Goal: Check status: Check status

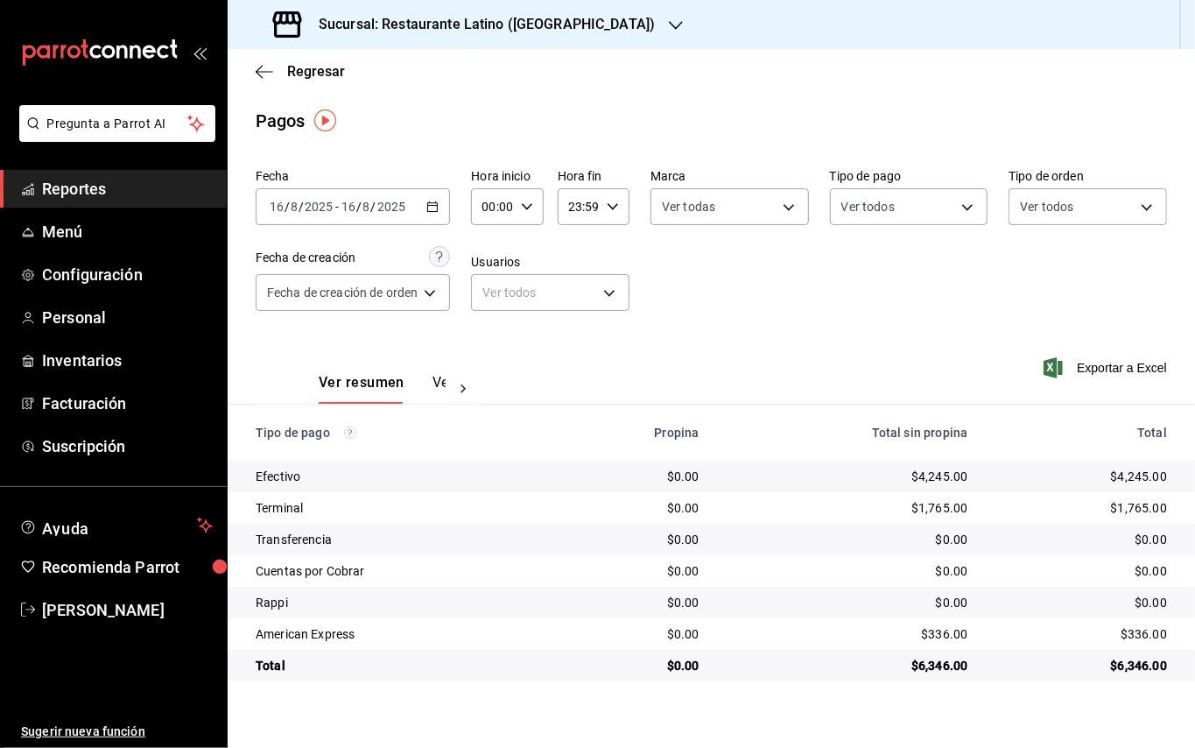
click at [814, 264] on div "Fecha [DATE] [DATE] - [DATE] [DATE] Hora inicio 00:00 Hora inicio Hora fin 23:5…" at bounding box center [712, 247] width 912 height 170
click at [531, 513] on div "Terminal" at bounding box center [398, 508] width 285 height 18
click at [804, 317] on div "Fecha [DATE] [DATE] - [DATE] [DATE] Hora inicio 00:00 Hora inicio Hora fin 23:5…" at bounding box center [712, 247] width 912 height 170
click at [694, 112] on div "Pagos" at bounding box center [712, 121] width 968 height 26
click at [764, 546] on div "$0.00" at bounding box center [847, 540] width 241 height 18
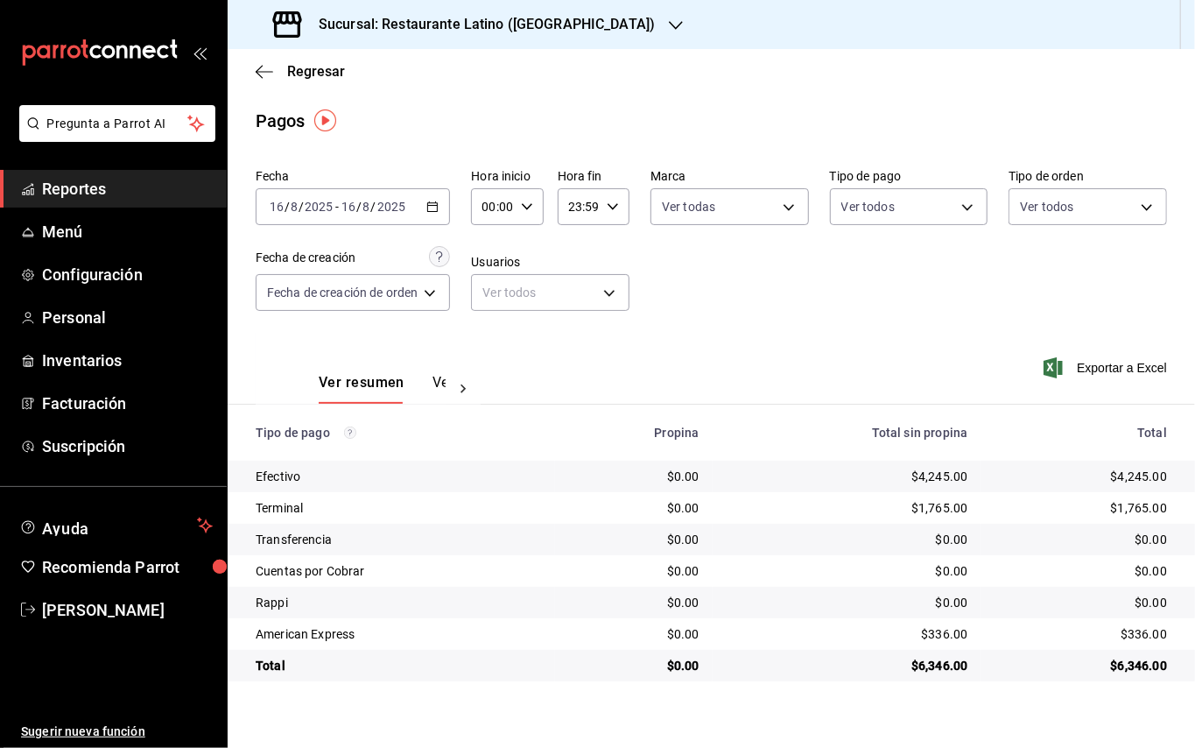
click at [769, 520] on td "$1,765.00" at bounding box center [847, 508] width 269 height 32
drag, startPoint x: 631, startPoint y: 422, endPoint x: 722, endPoint y: 452, distance: 95.0
click at [722, 452] on tr "Tipo de pago Propina Total sin propina Total" at bounding box center [712, 433] width 968 height 56
drag, startPoint x: 884, startPoint y: 429, endPoint x: 1021, endPoint y: 438, distance: 136.9
click at [1021, 438] on tr "Tipo de pago Propina Total sin propina Total" at bounding box center [712, 433] width 968 height 56
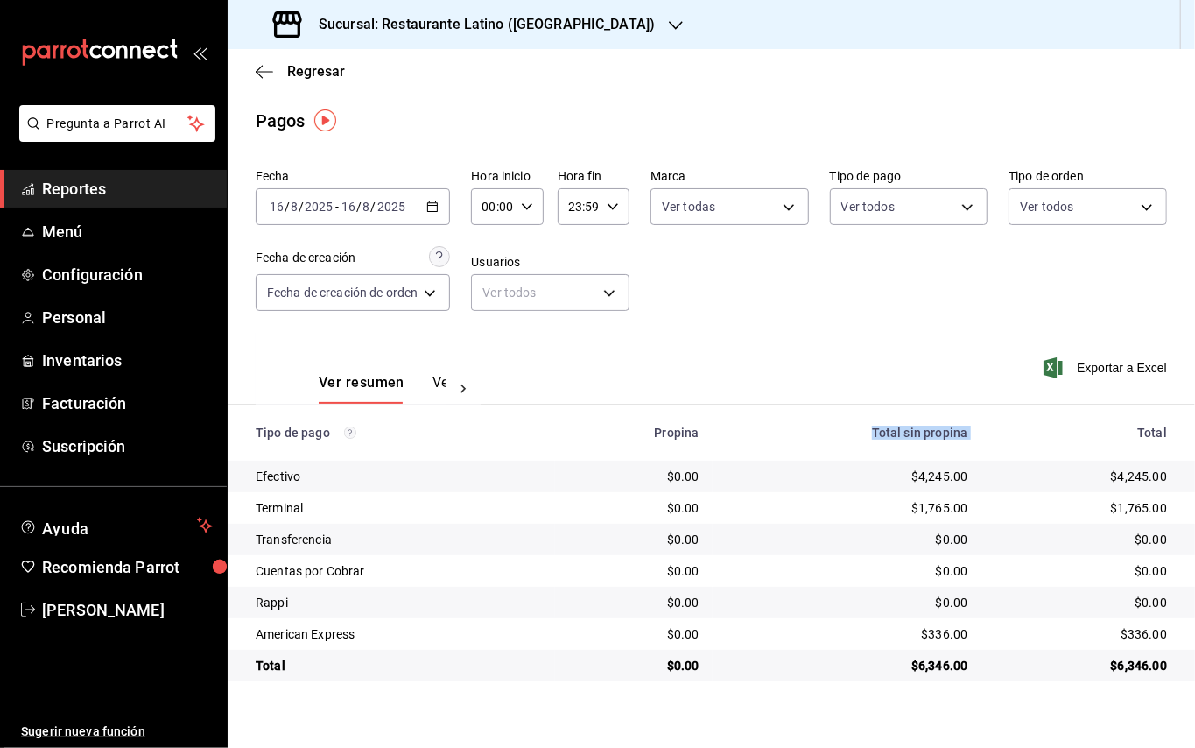
drag, startPoint x: 1024, startPoint y: 449, endPoint x: 1100, endPoint y: 450, distance: 76.2
click at [1095, 453] on tr "Tipo de pago Propina Total sin propina Total" at bounding box center [712, 433] width 968 height 56
drag, startPoint x: 1146, startPoint y: 436, endPoint x: 1170, endPoint y: 436, distance: 23.6
click at [1170, 436] on th "Total" at bounding box center [1089, 433] width 214 height 56
drag, startPoint x: 1139, startPoint y: 433, endPoint x: 1178, endPoint y: 433, distance: 38.5
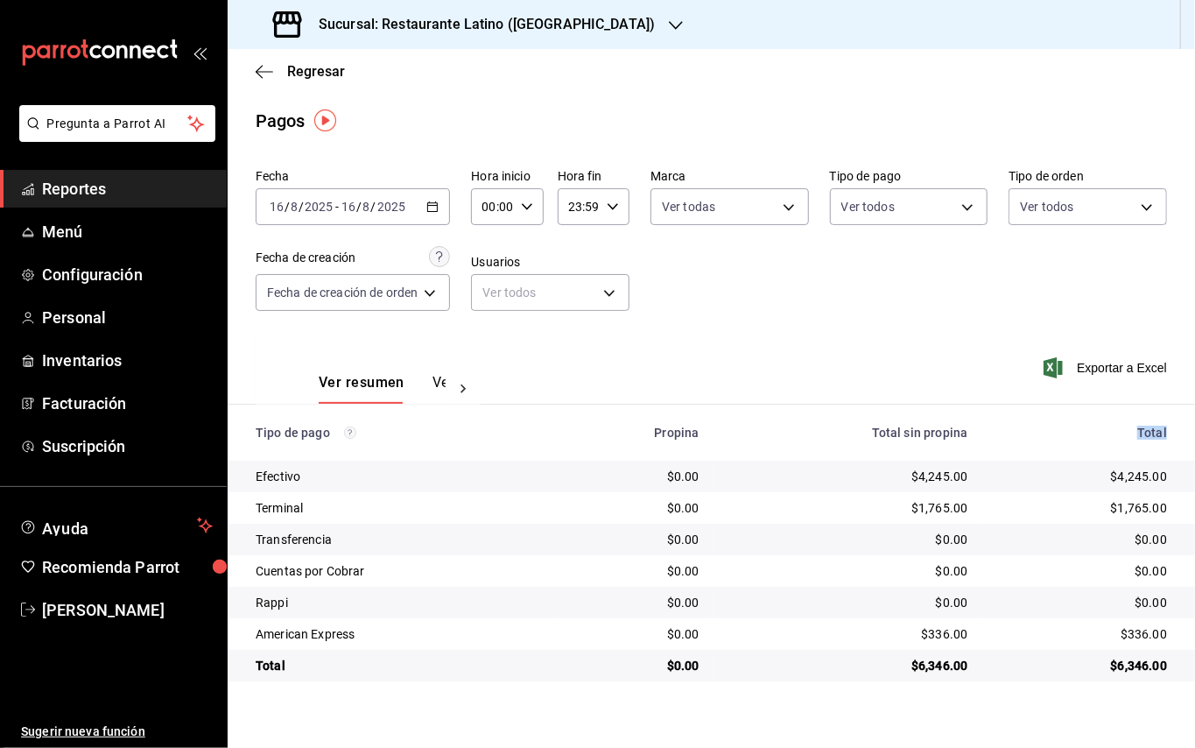
click at [1178, 433] on th "Total" at bounding box center [1089, 433] width 214 height 56
click at [950, 296] on div "Fecha [DATE] [DATE] - [DATE] [DATE] Hora inicio 00:00 Hora inicio Hora fin 23:5…" at bounding box center [712, 247] width 912 height 170
click at [450, 380] on div at bounding box center [463, 389] width 35 height 30
click at [417, 383] on button "Ver pagos" at bounding box center [413, 389] width 66 height 30
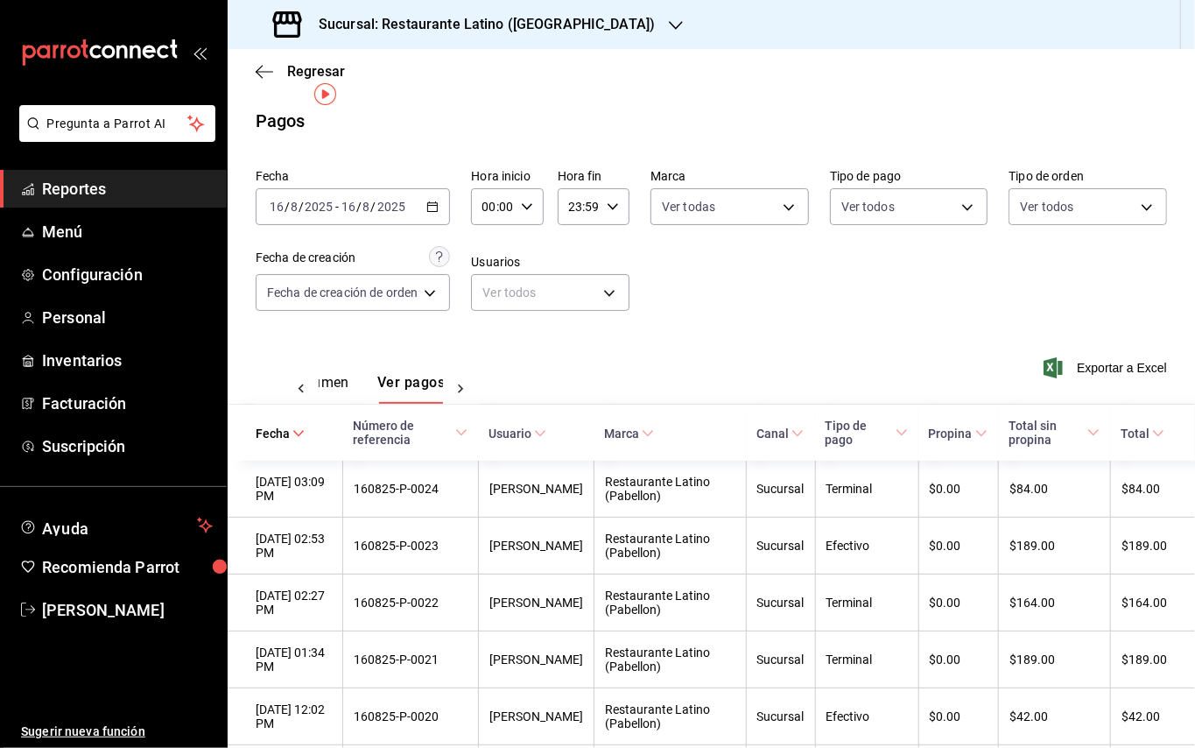
scroll to position [263, 0]
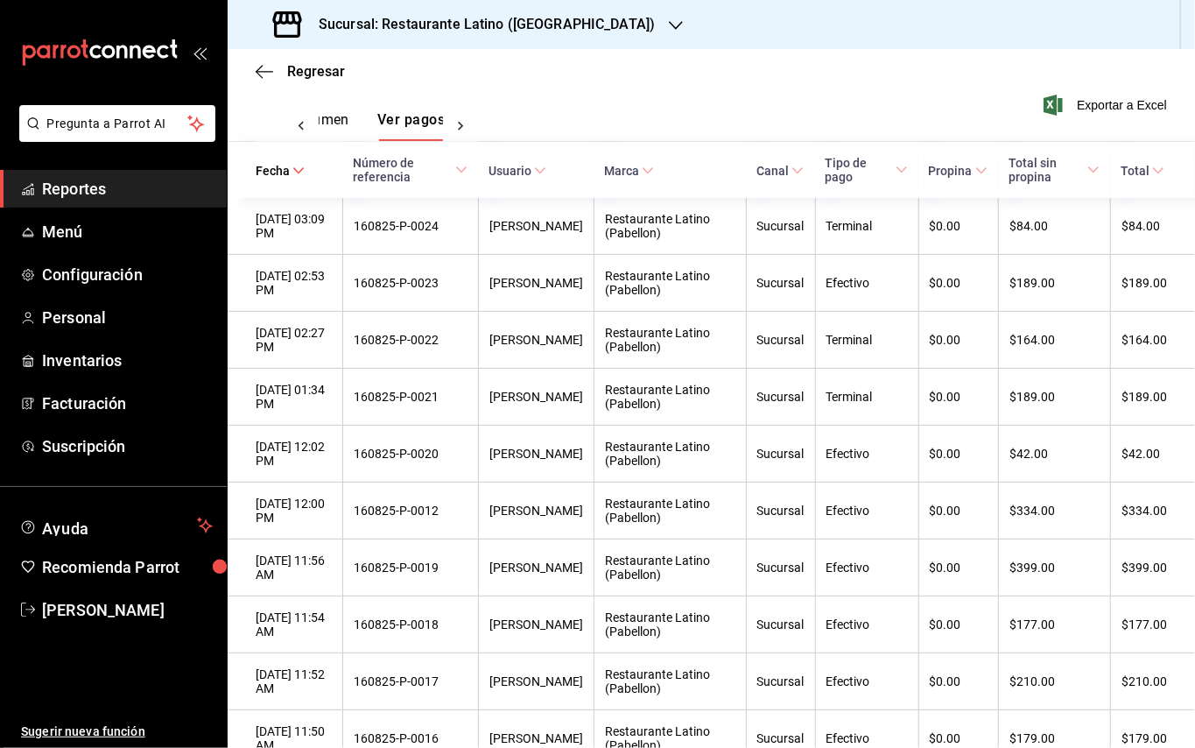
click at [849, 42] on div "Sucursal: Restaurante Latino ([GEOGRAPHIC_DATA])" at bounding box center [712, 24] width 968 height 49
click at [86, 184] on span "Reportes" at bounding box center [127, 189] width 171 height 24
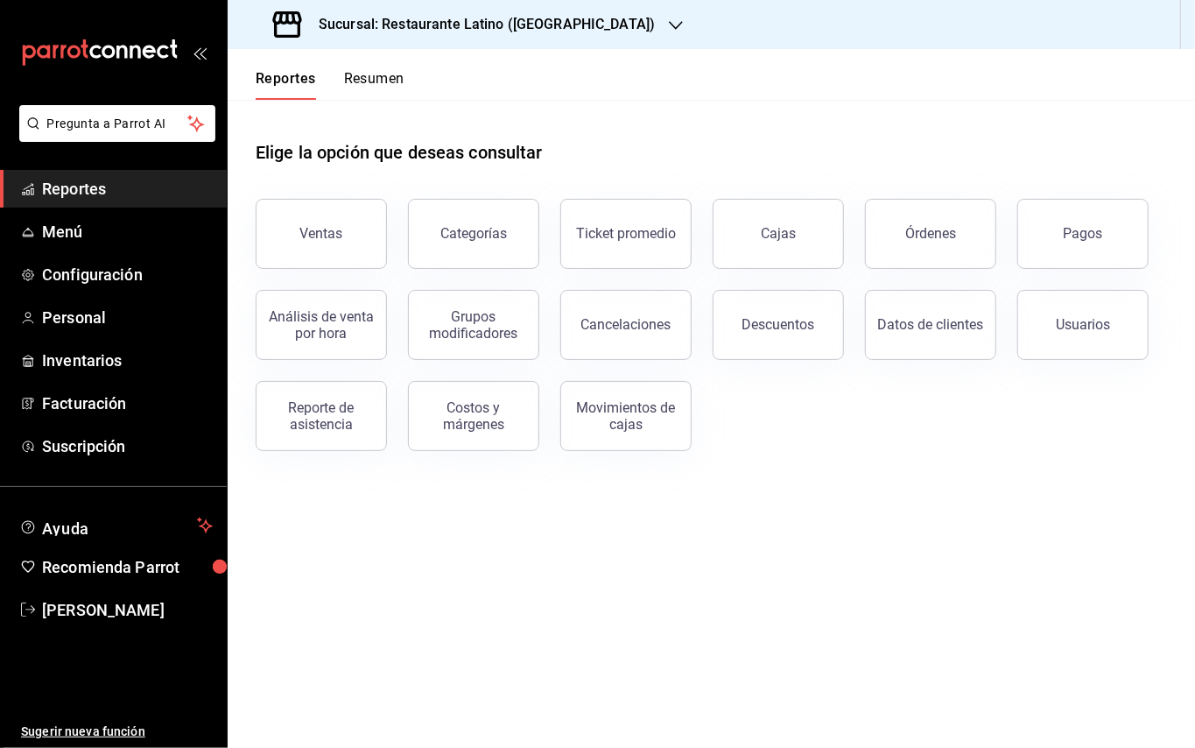
click at [778, 313] on button "Descuentos" at bounding box center [778, 325] width 131 height 70
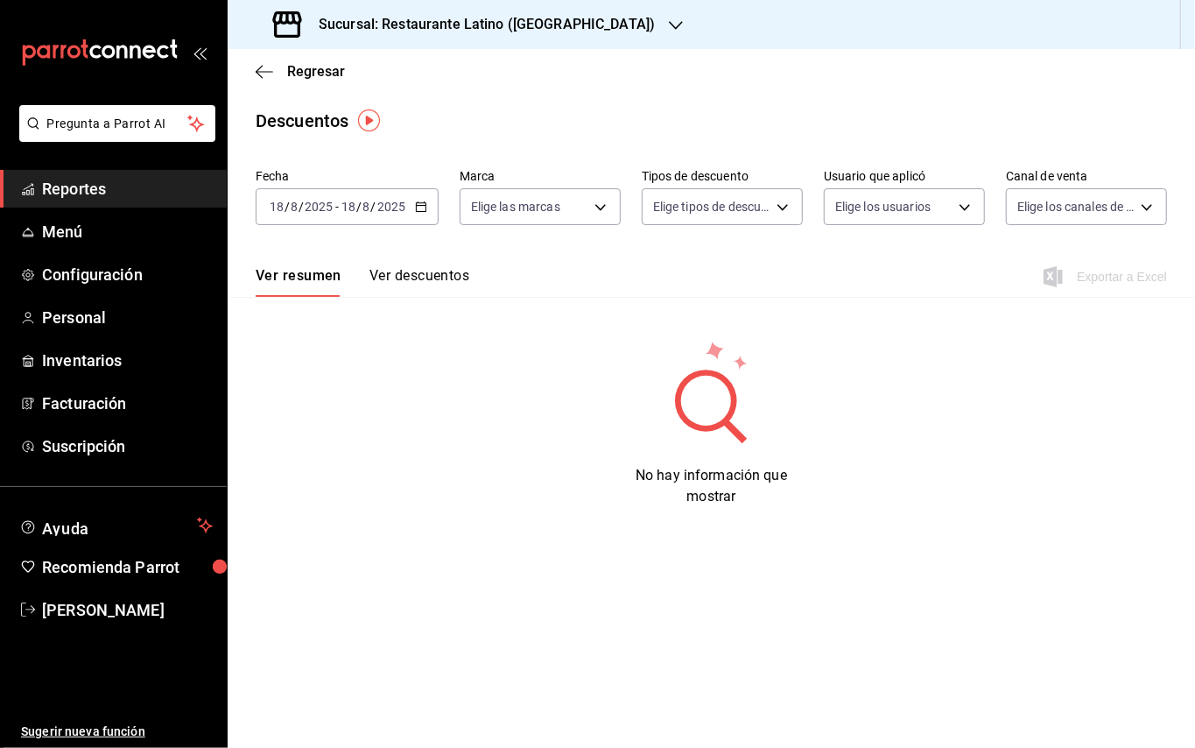
click at [119, 194] on span "Reportes" at bounding box center [127, 189] width 171 height 24
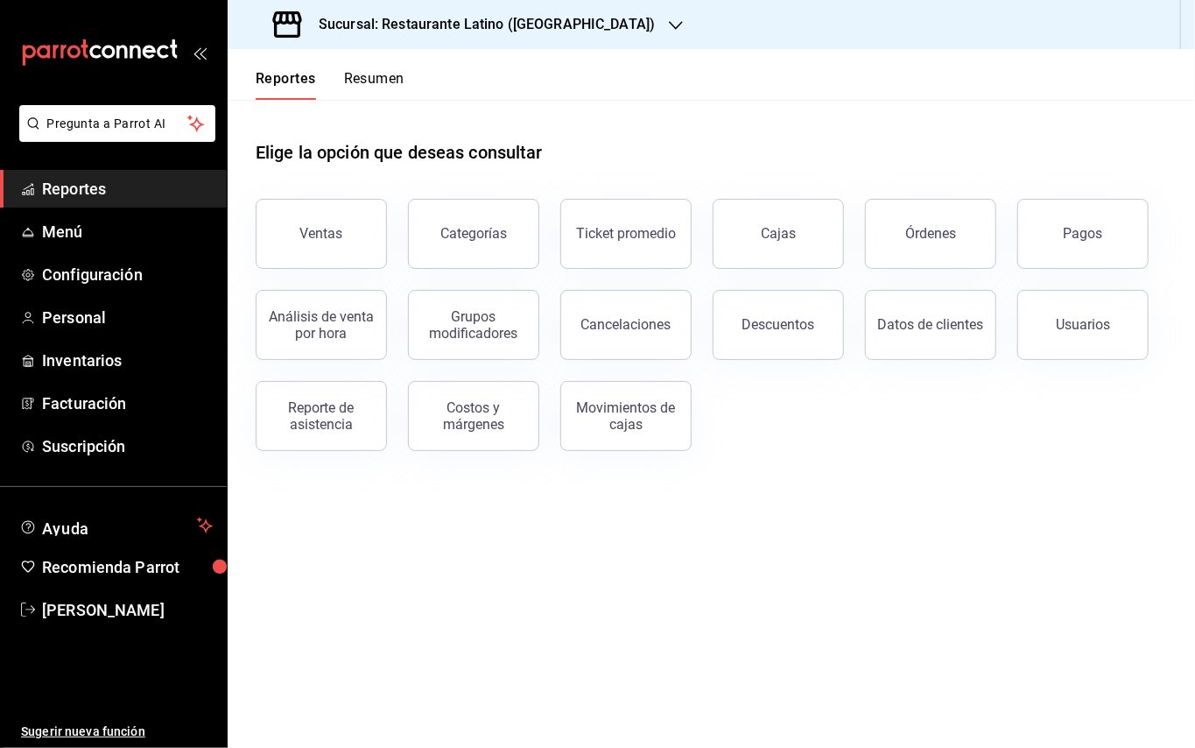
click at [792, 587] on main "Elige la opción que deseas consultar Ventas Categorías Ticket promedio Cajas Ór…" at bounding box center [712, 424] width 968 height 648
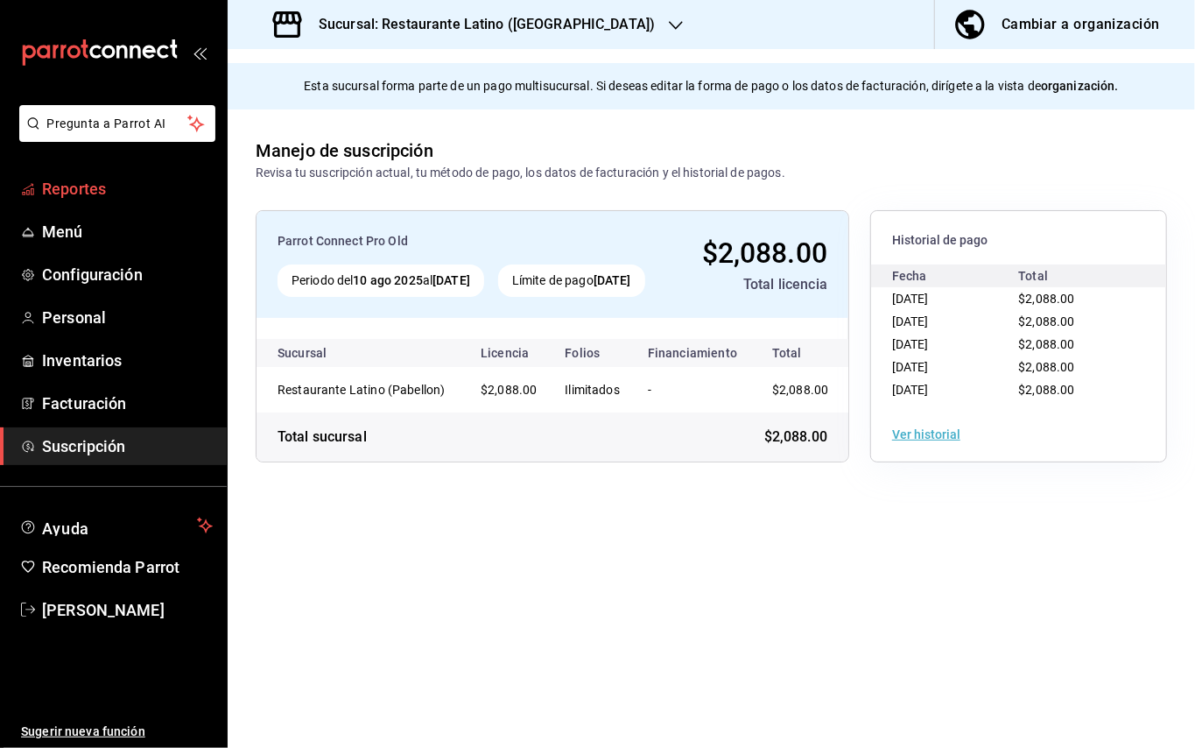
click at [114, 197] on span "Reportes" at bounding box center [127, 189] width 171 height 24
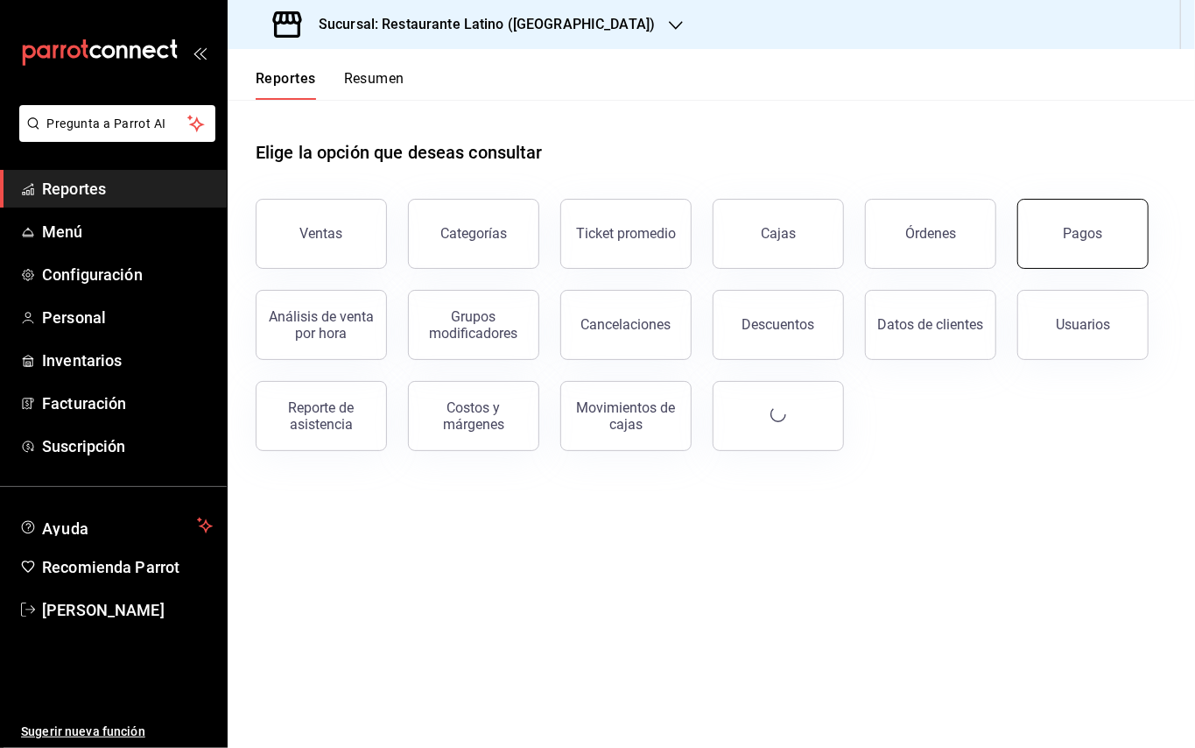
click at [1100, 233] on div "Pagos" at bounding box center [1083, 233] width 39 height 17
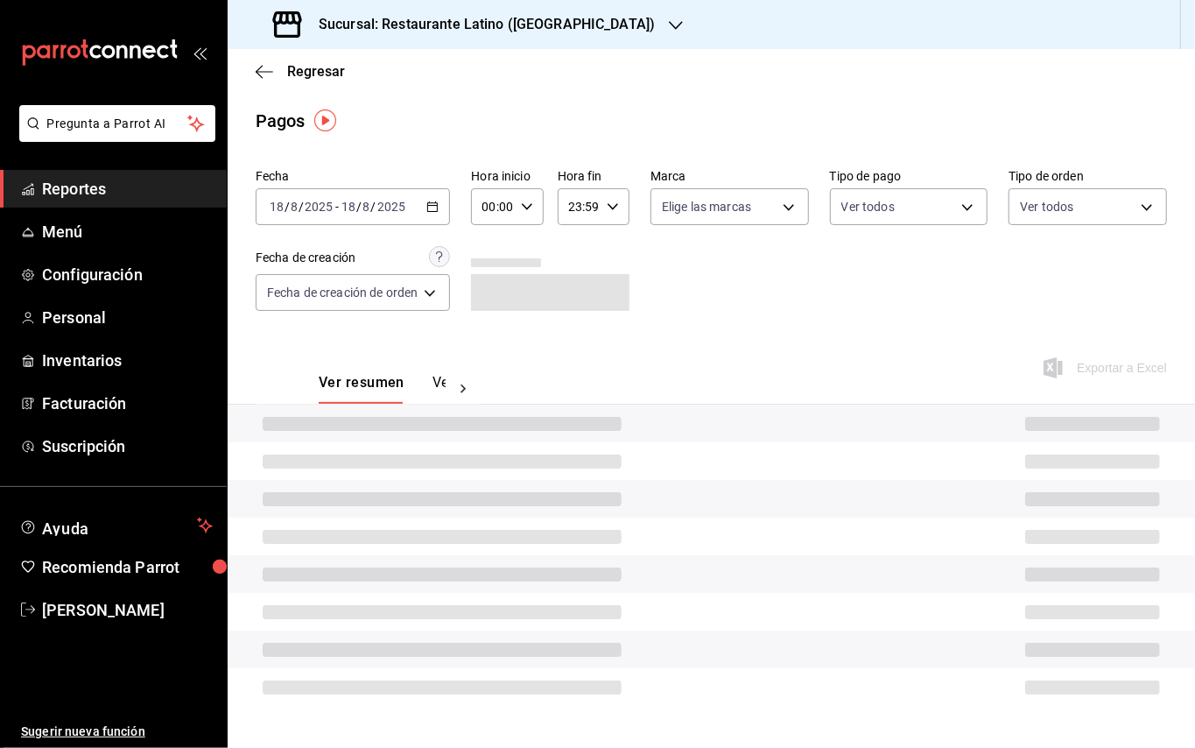
click at [439, 207] on icon "button" at bounding box center [432, 207] width 12 height 12
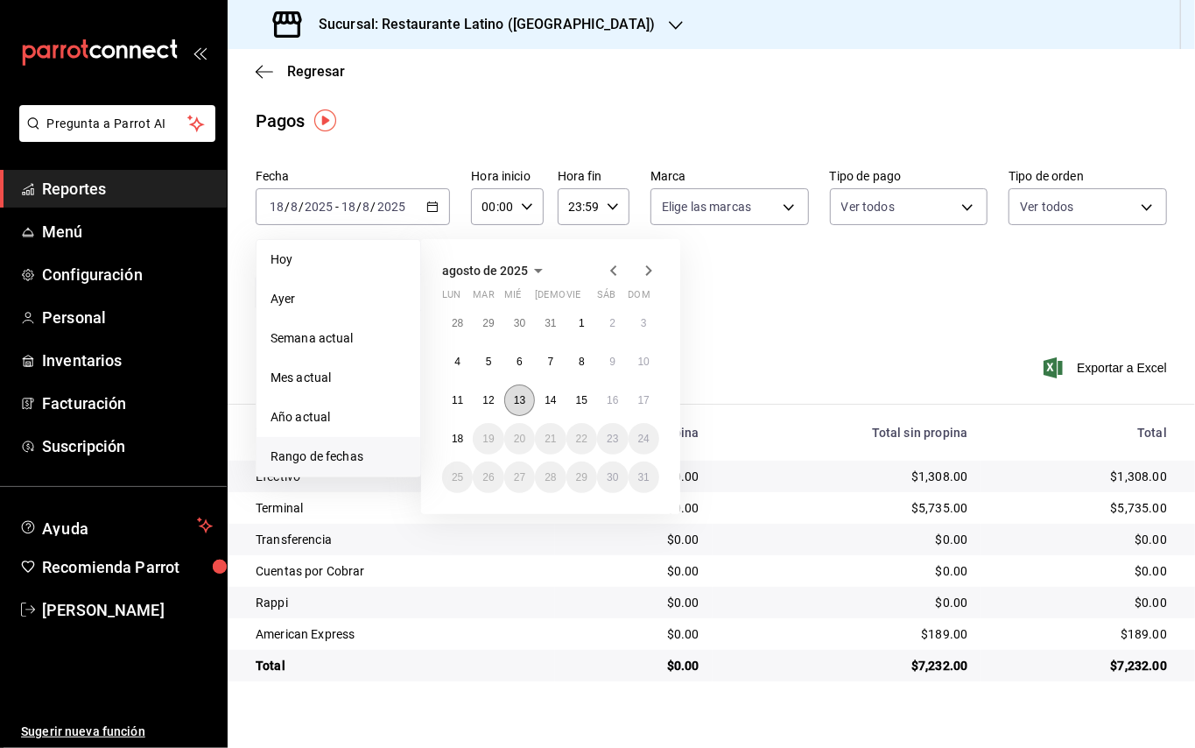
click at [527, 403] on button "13" at bounding box center [519, 400] width 31 height 32
